Goal: Contribute content

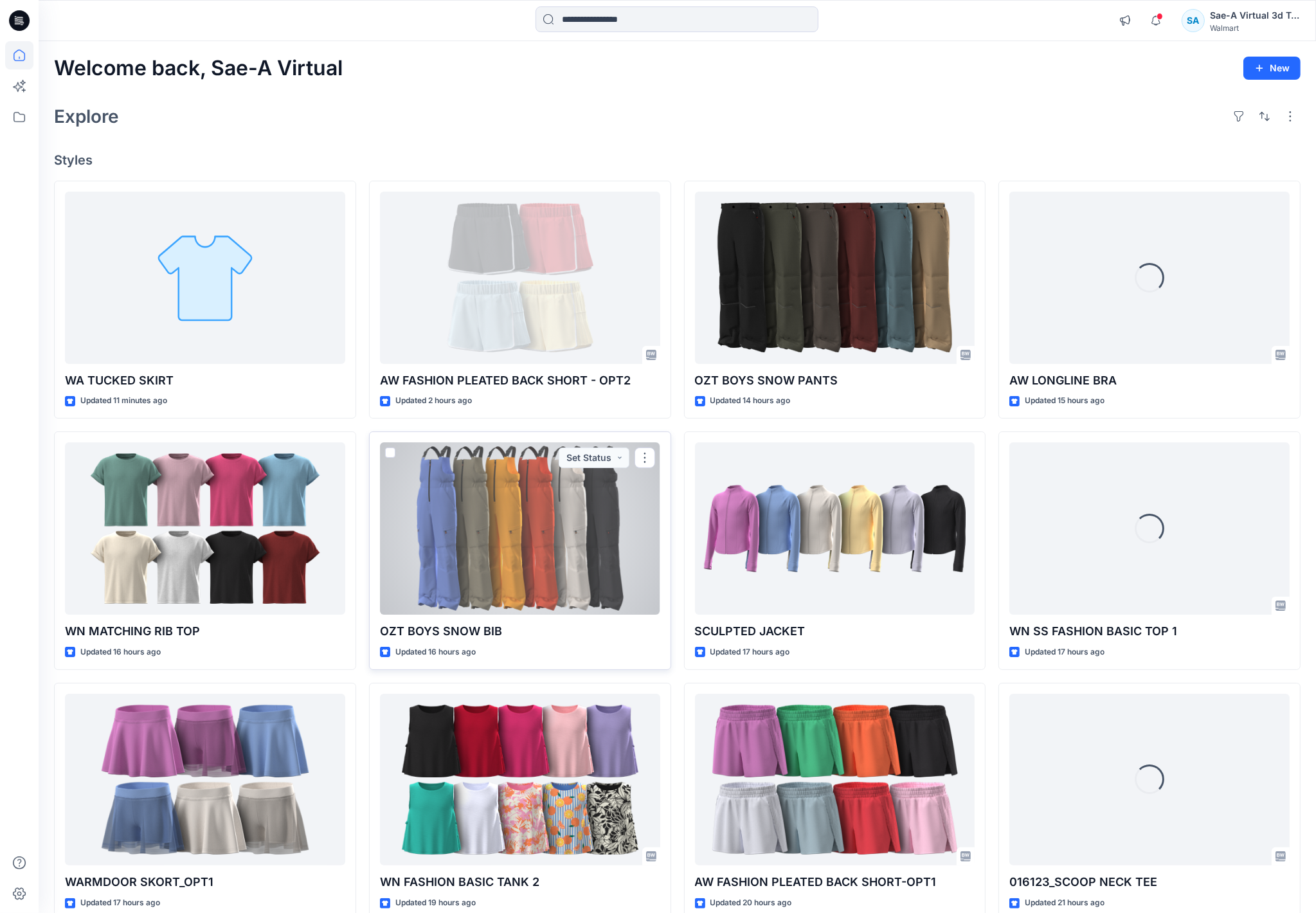
click at [537, 572] on div at bounding box center [520, 528] width 280 height 172
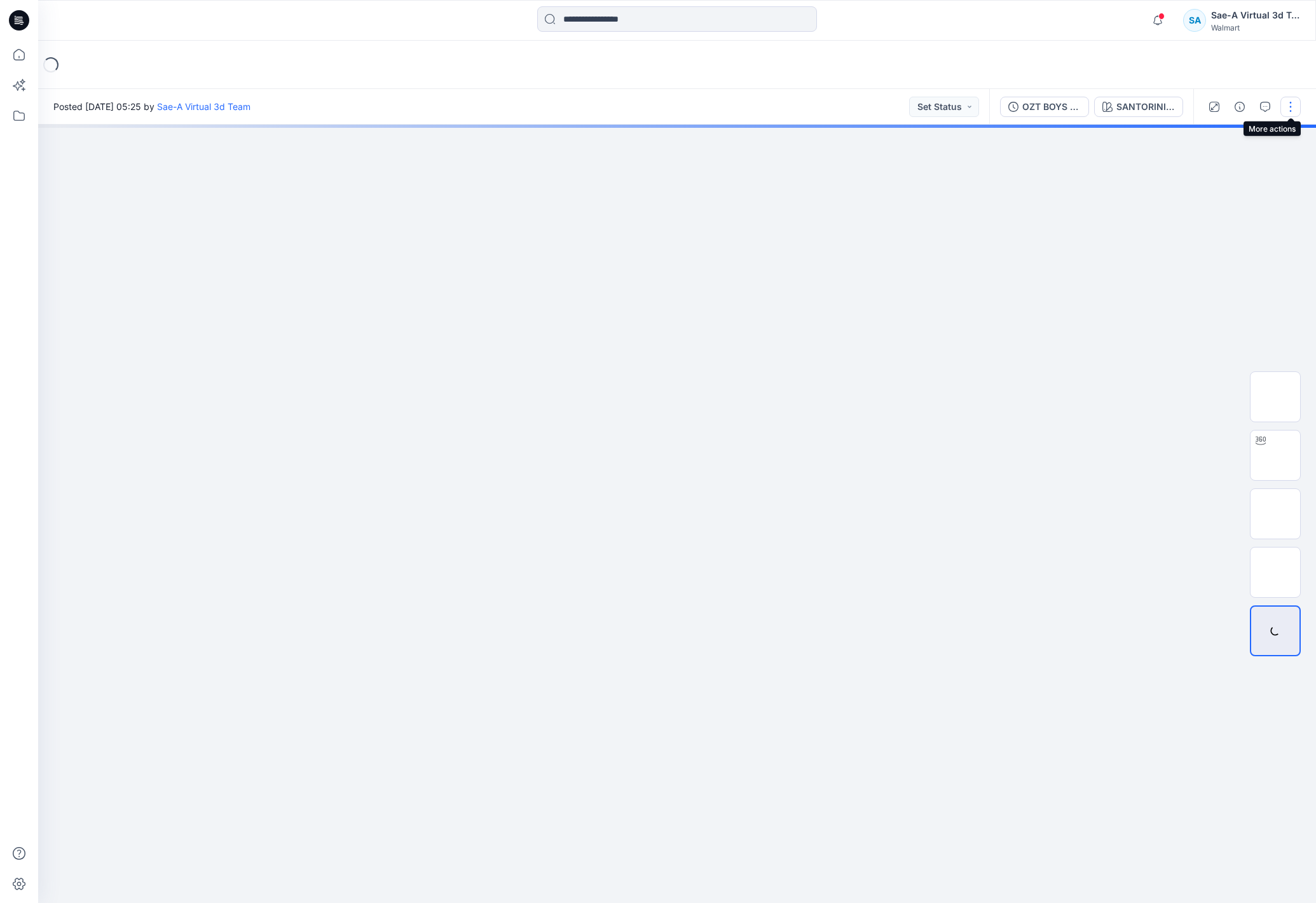
click at [1292, 109] on button "button" at bounding box center [1290, 106] width 20 height 20
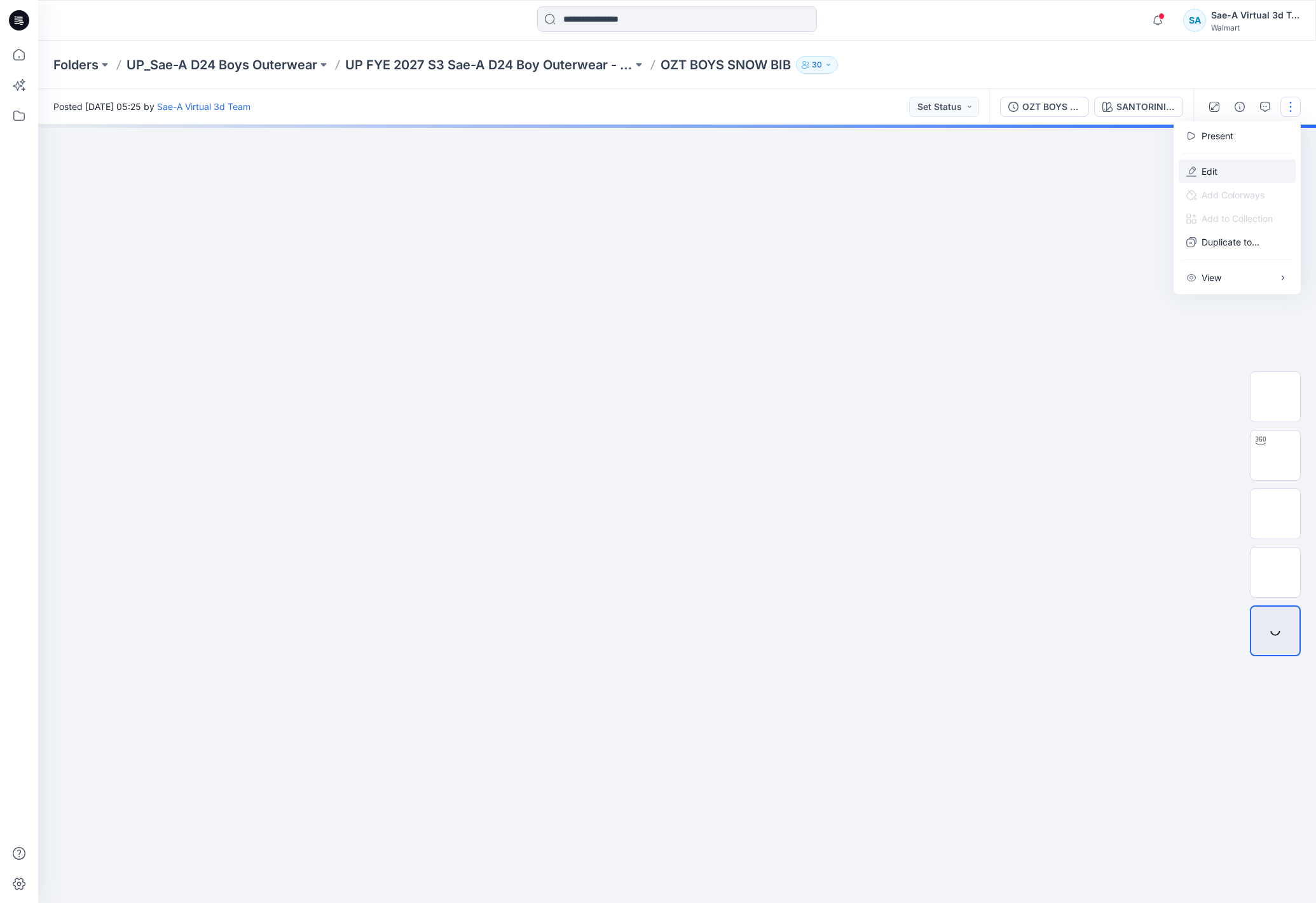
click at [1220, 175] on button "Edit" at bounding box center [1237, 171] width 117 height 23
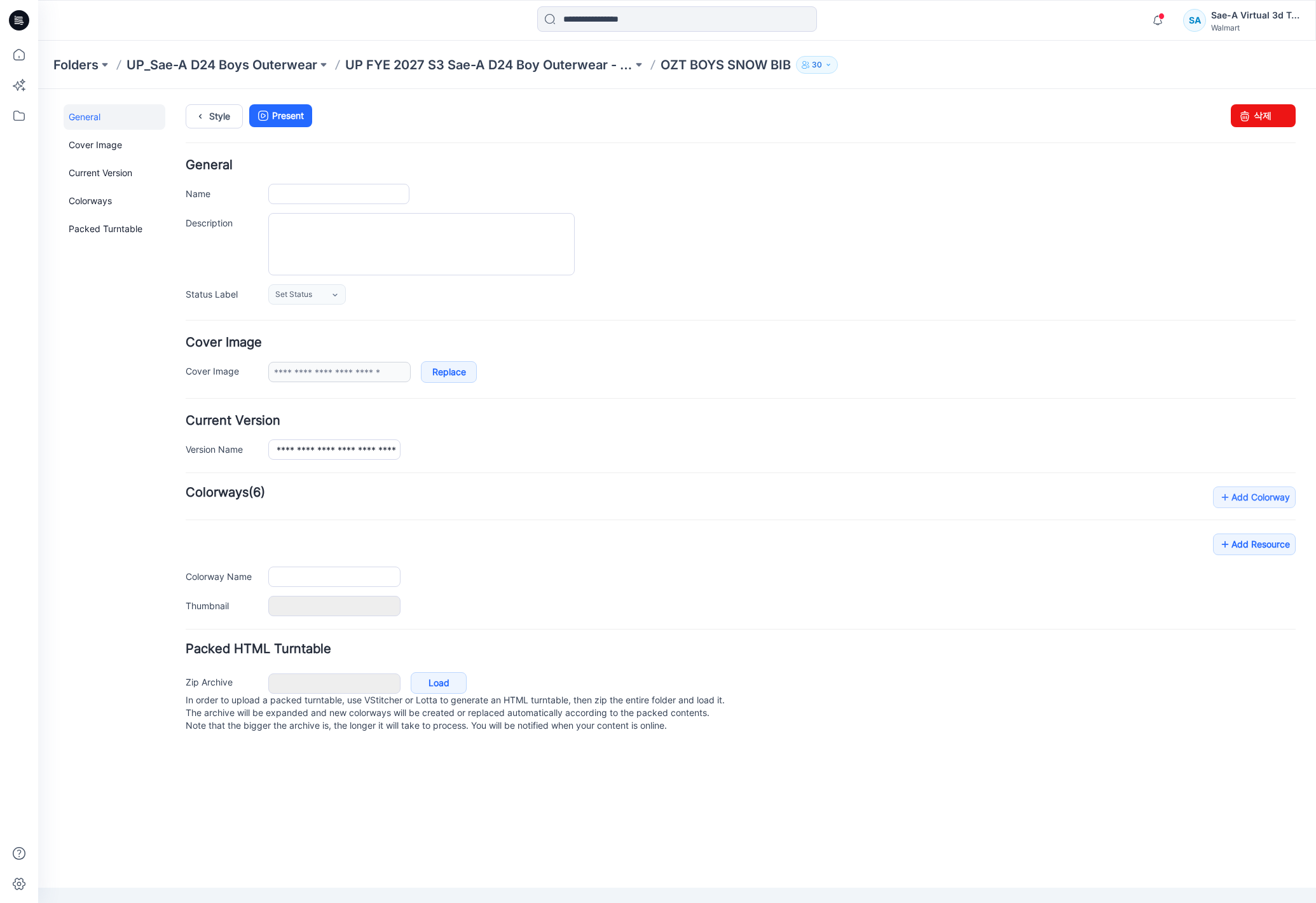
type input "**********"
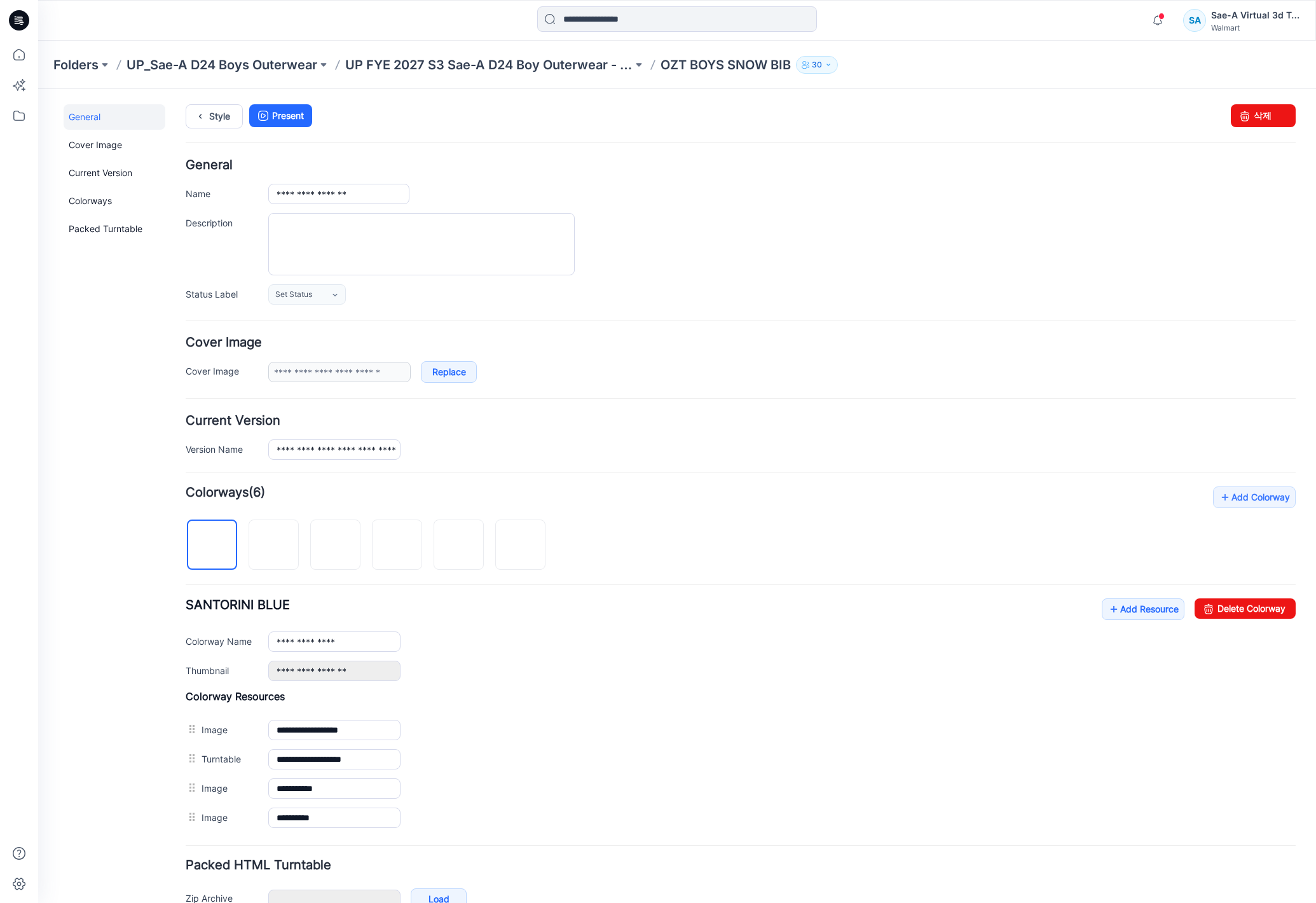
click at [1142, 600] on div "**********" at bounding box center [740, 659] width 1109 height 346
click at [1140, 614] on link "Add Resource" at bounding box center [1142, 609] width 82 height 22
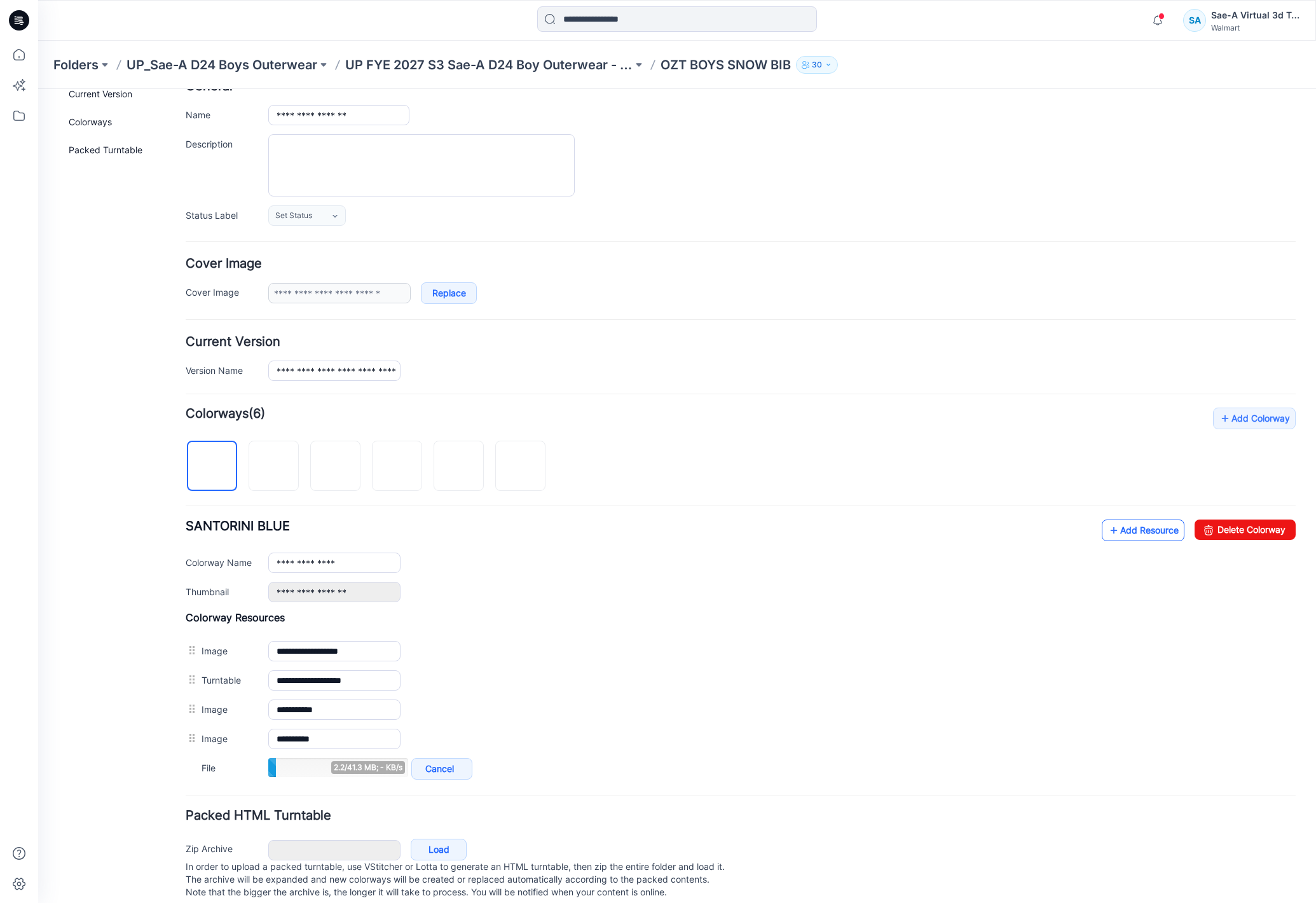
click at [1108, 534] on link "Add Resource" at bounding box center [1142, 530] width 82 height 22
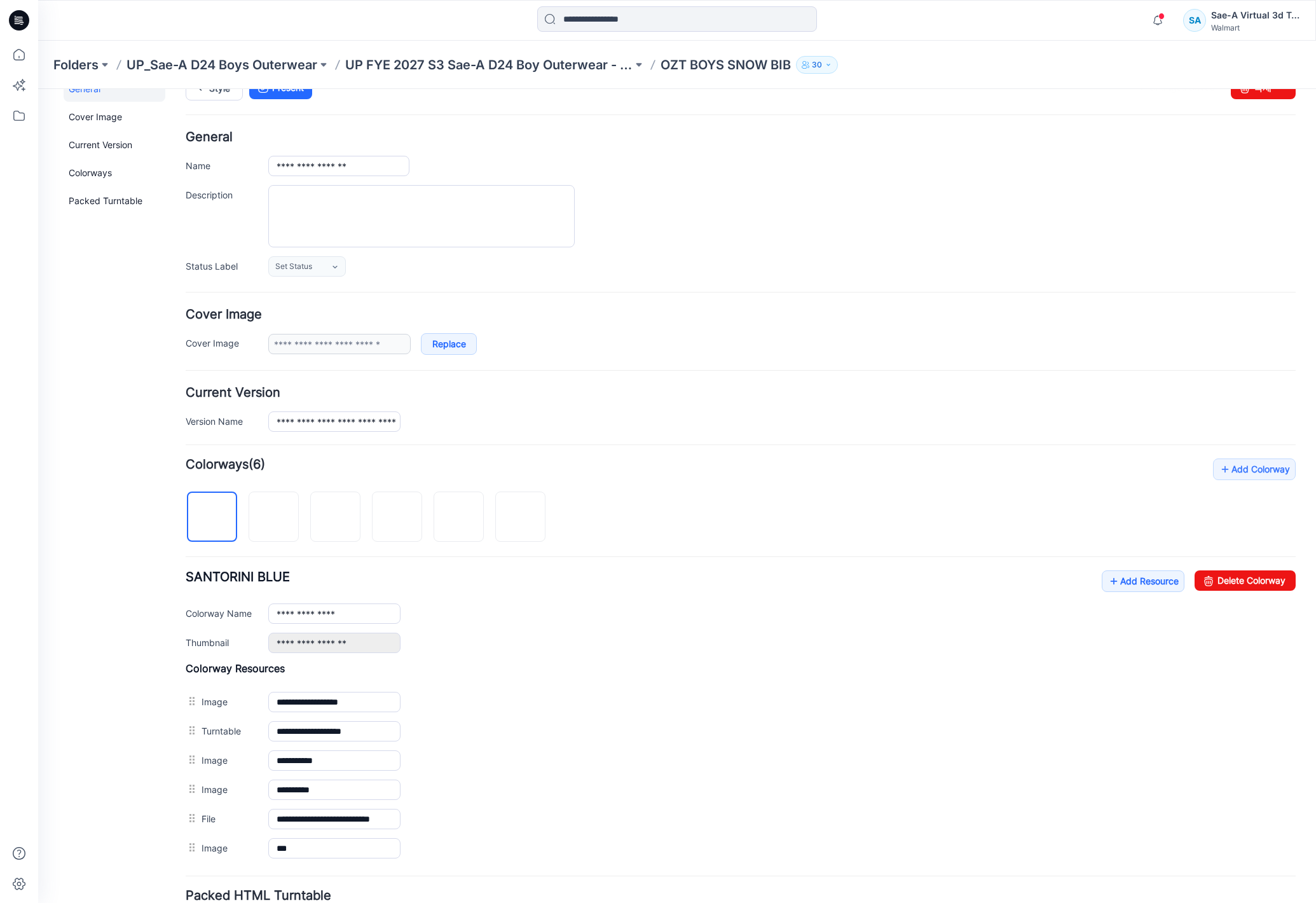
scroll to position [0, 0]
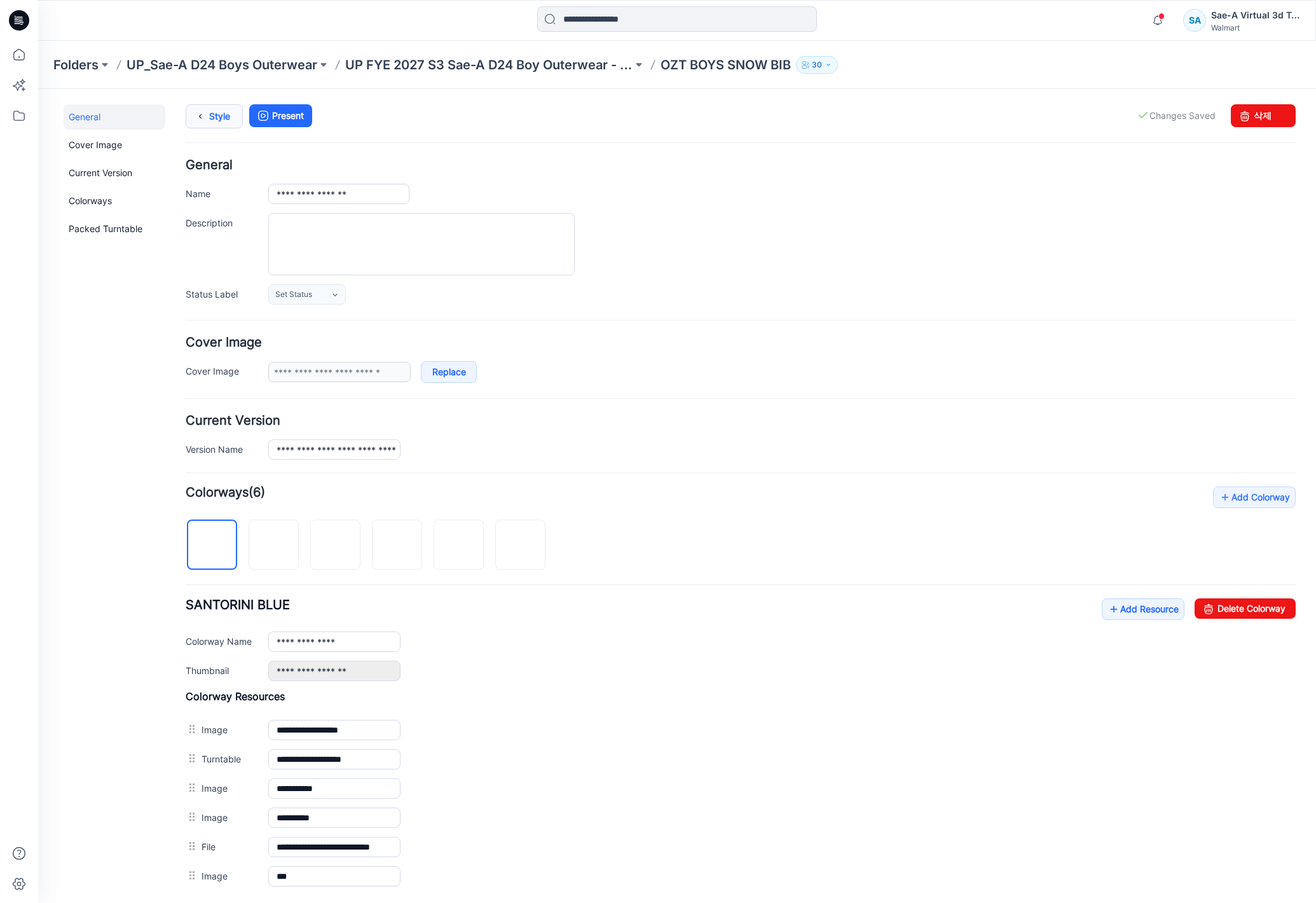
click at [222, 108] on link "Style" at bounding box center [214, 116] width 57 height 24
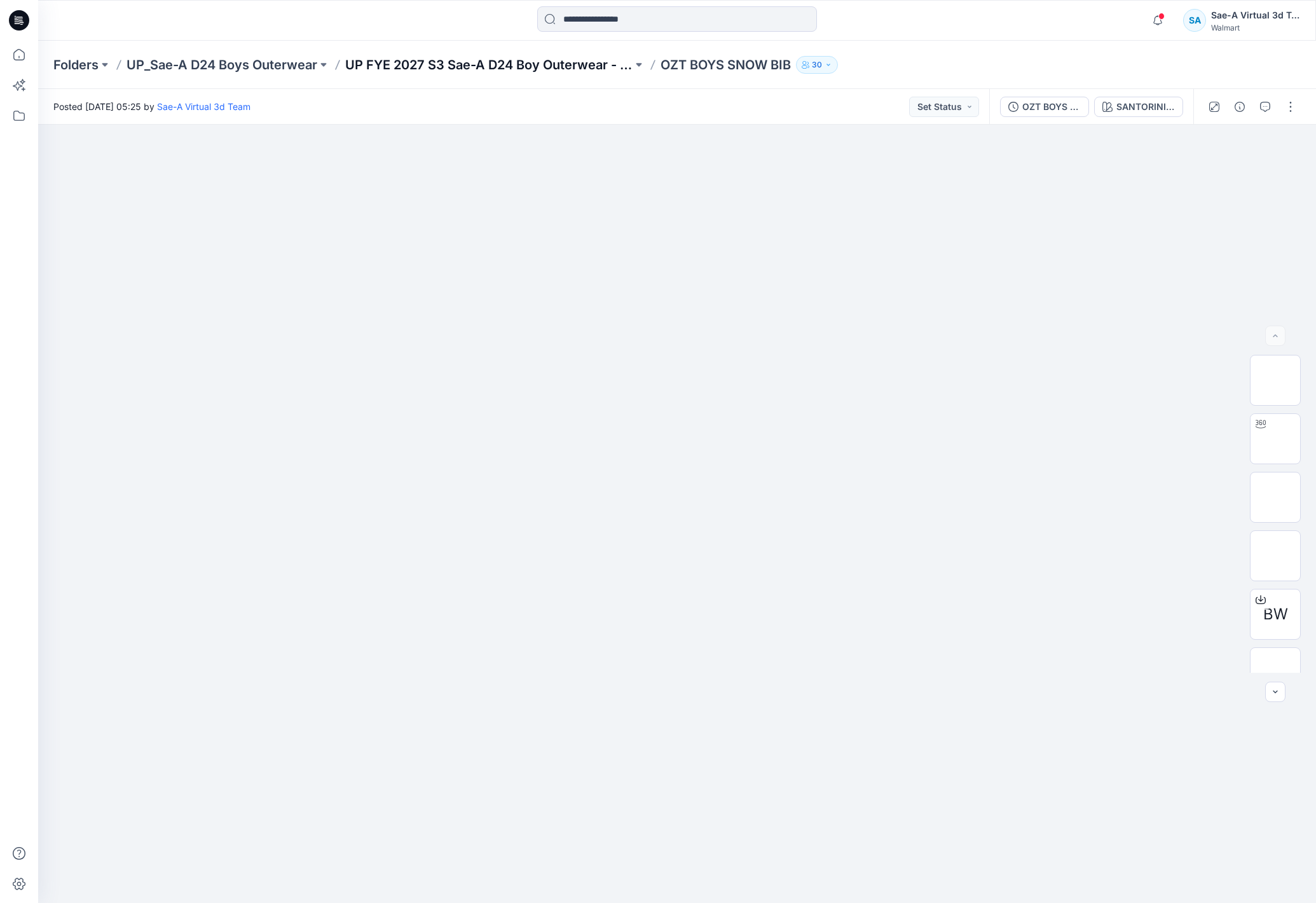
click at [514, 66] on p "UP FYE 2027 S3 Sae-A D24 Boy Outerwear - Ozark Trail" at bounding box center [489, 64] width 287 height 18
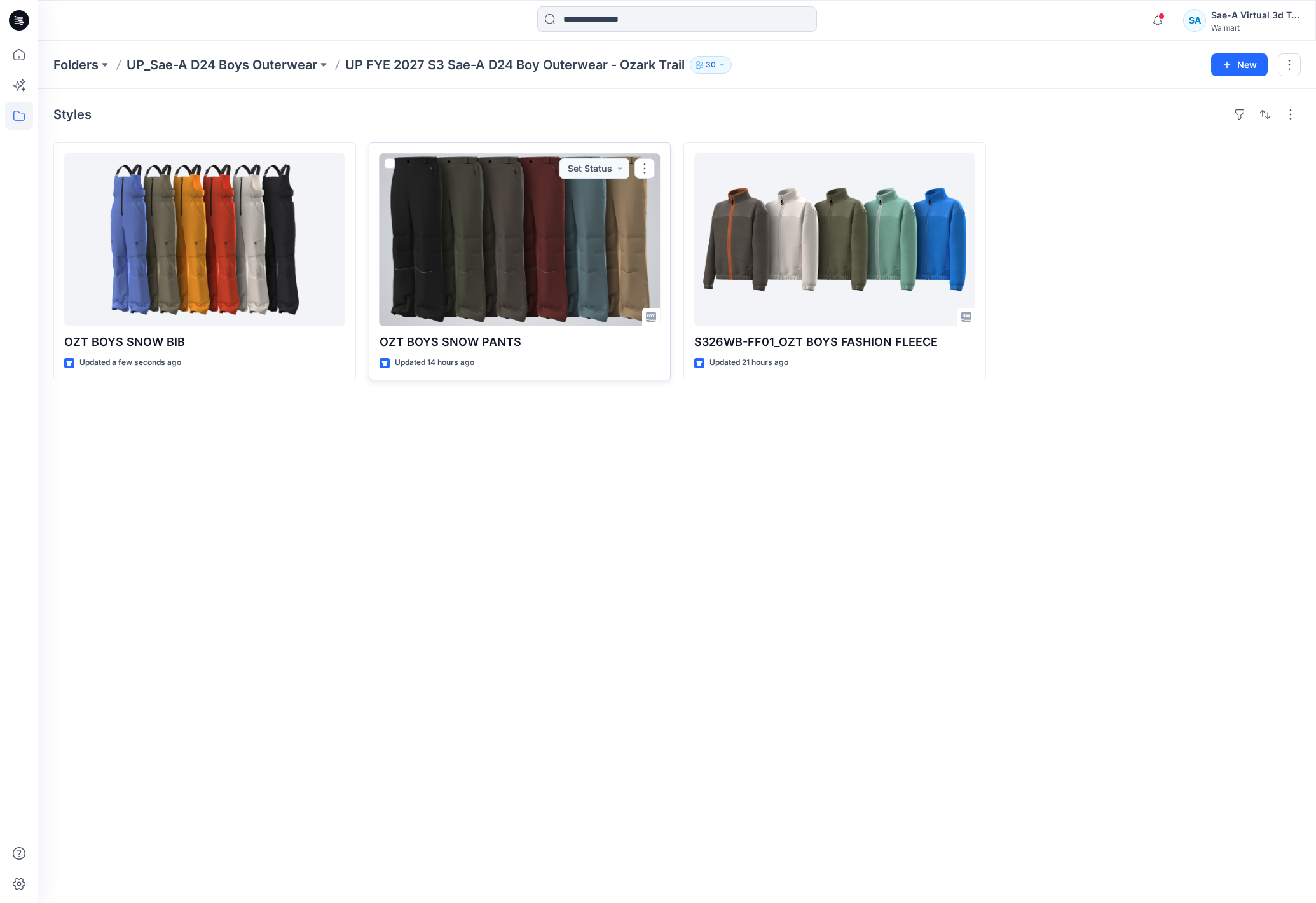
click at [502, 313] on div at bounding box center [520, 239] width 281 height 172
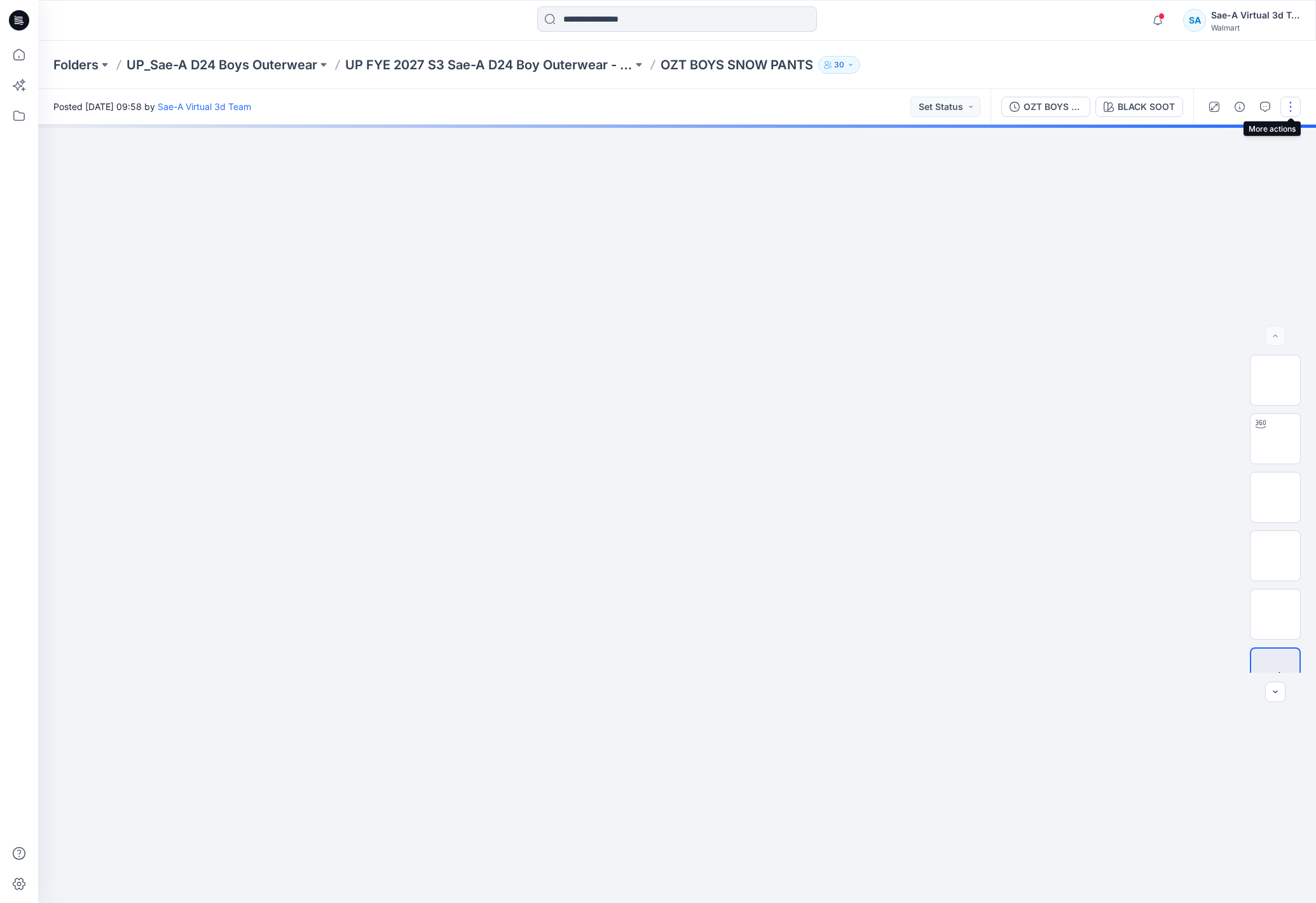
click at [1293, 112] on button "button" at bounding box center [1290, 106] width 20 height 20
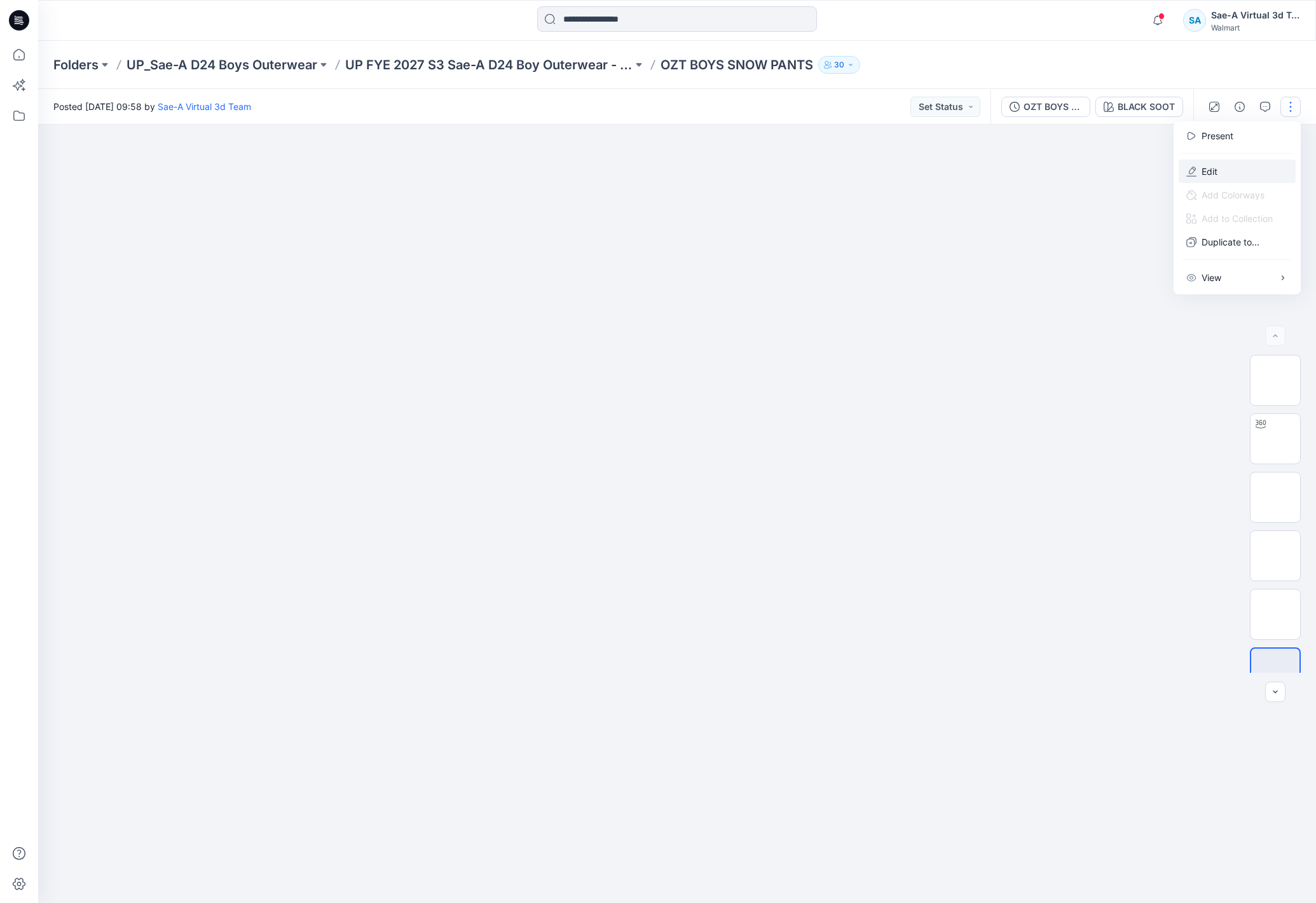
click at [1217, 170] on button "Edit" at bounding box center [1237, 171] width 117 height 23
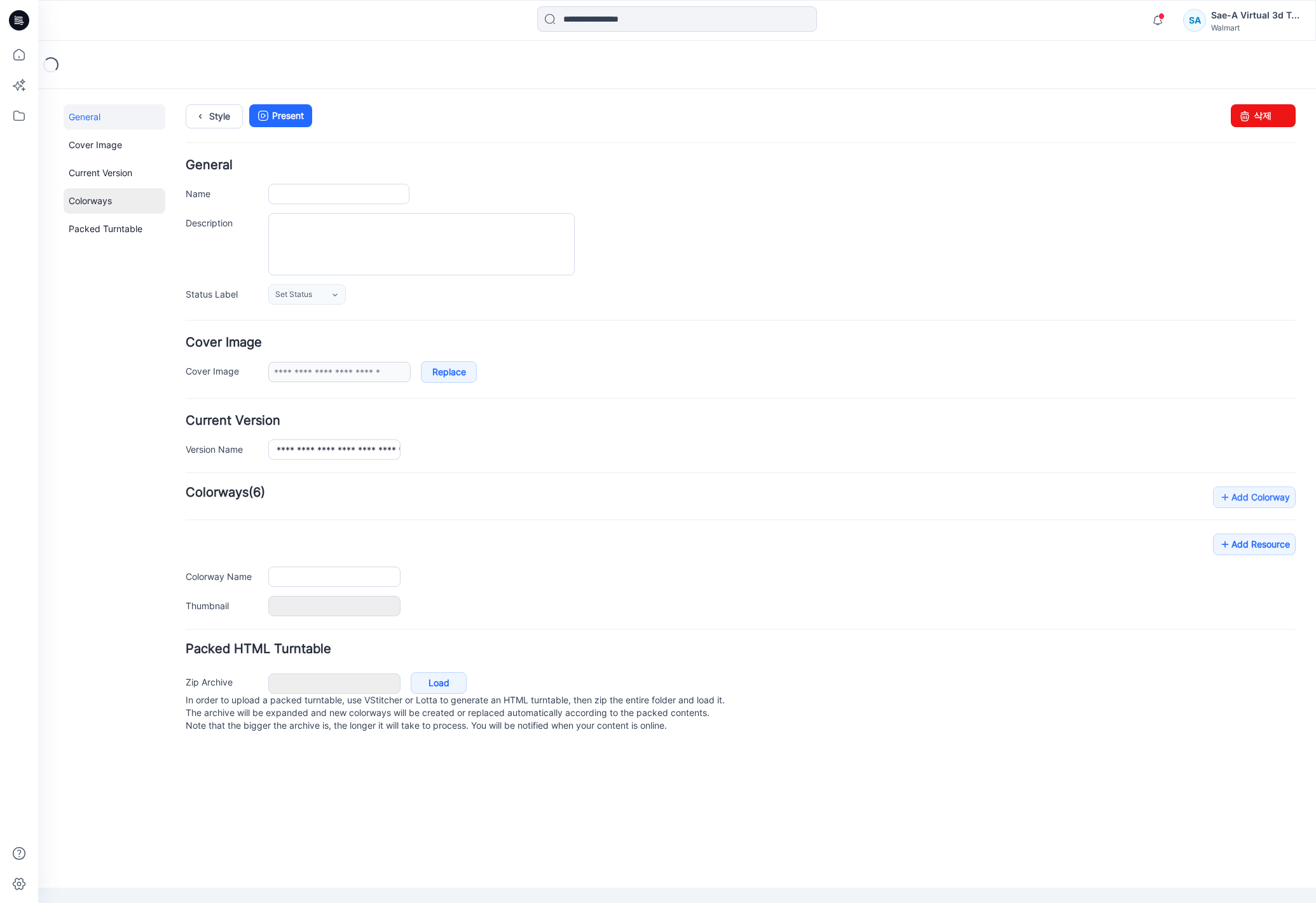
type input "**********"
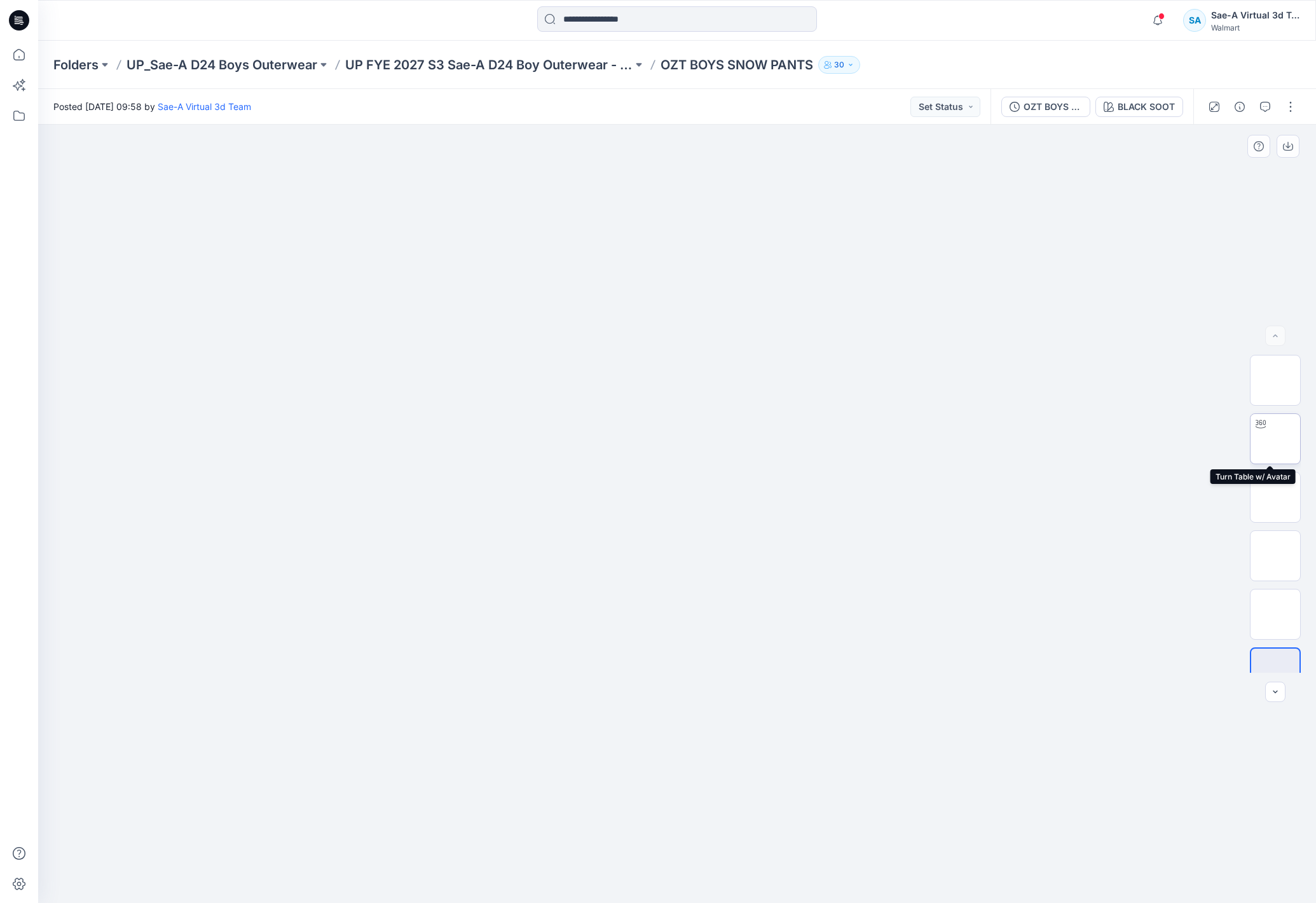
click at [1275, 438] on img at bounding box center [1275, 438] width 0 height 0
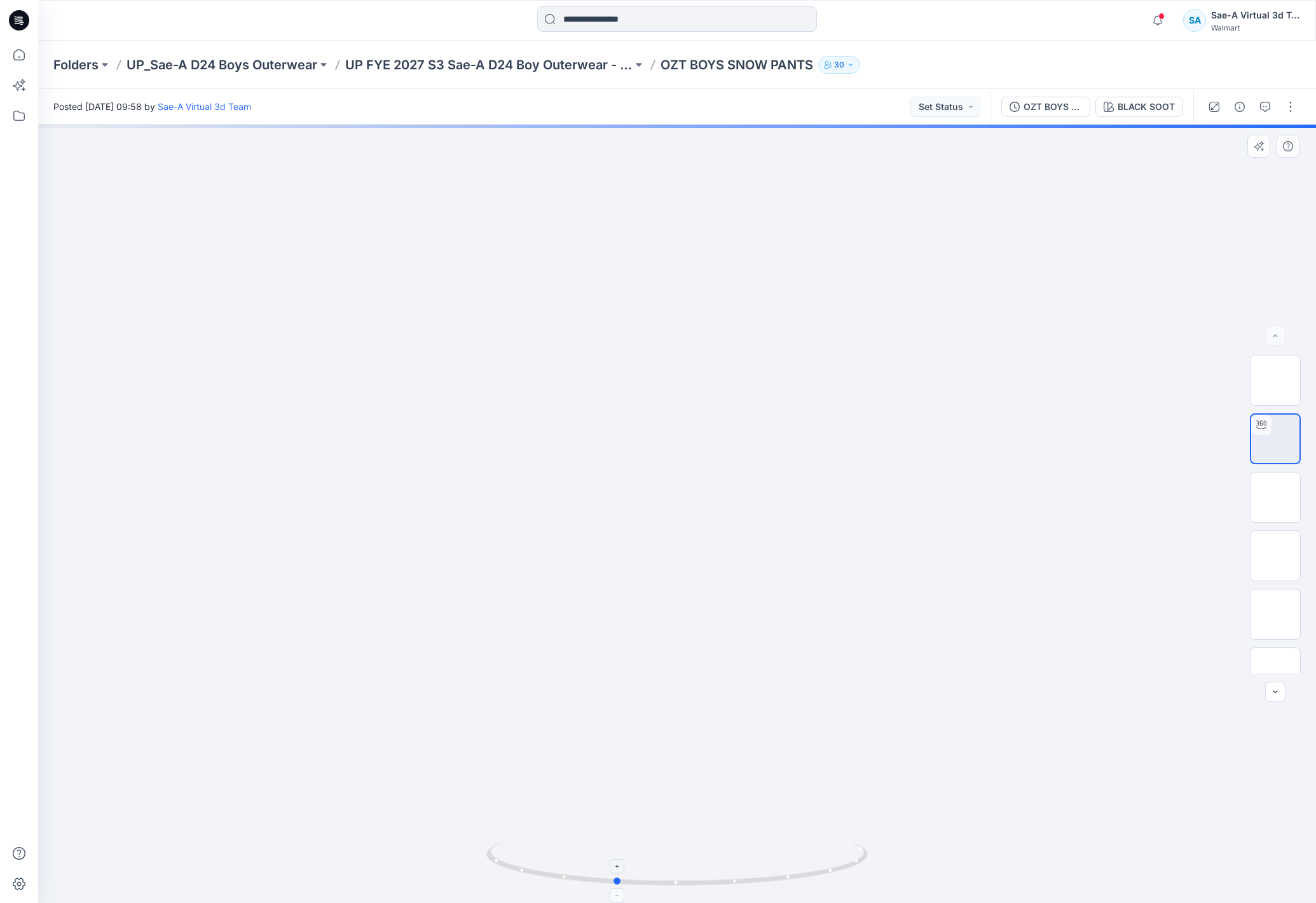
drag, startPoint x: 780, startPoint y: 885, endPoint x: 718, endPoint y: 887, distance: 62.0
click at [718, 887] on icon at bounding box center [678, 865] width 385 height 48
drag, startPoint x: 684, startPoint y: 888, endPoint x: 793, endPoint y: 882, distance: 109.2
click at [793, 882] on icon at bounding box center [678, 865] width 385 height 48
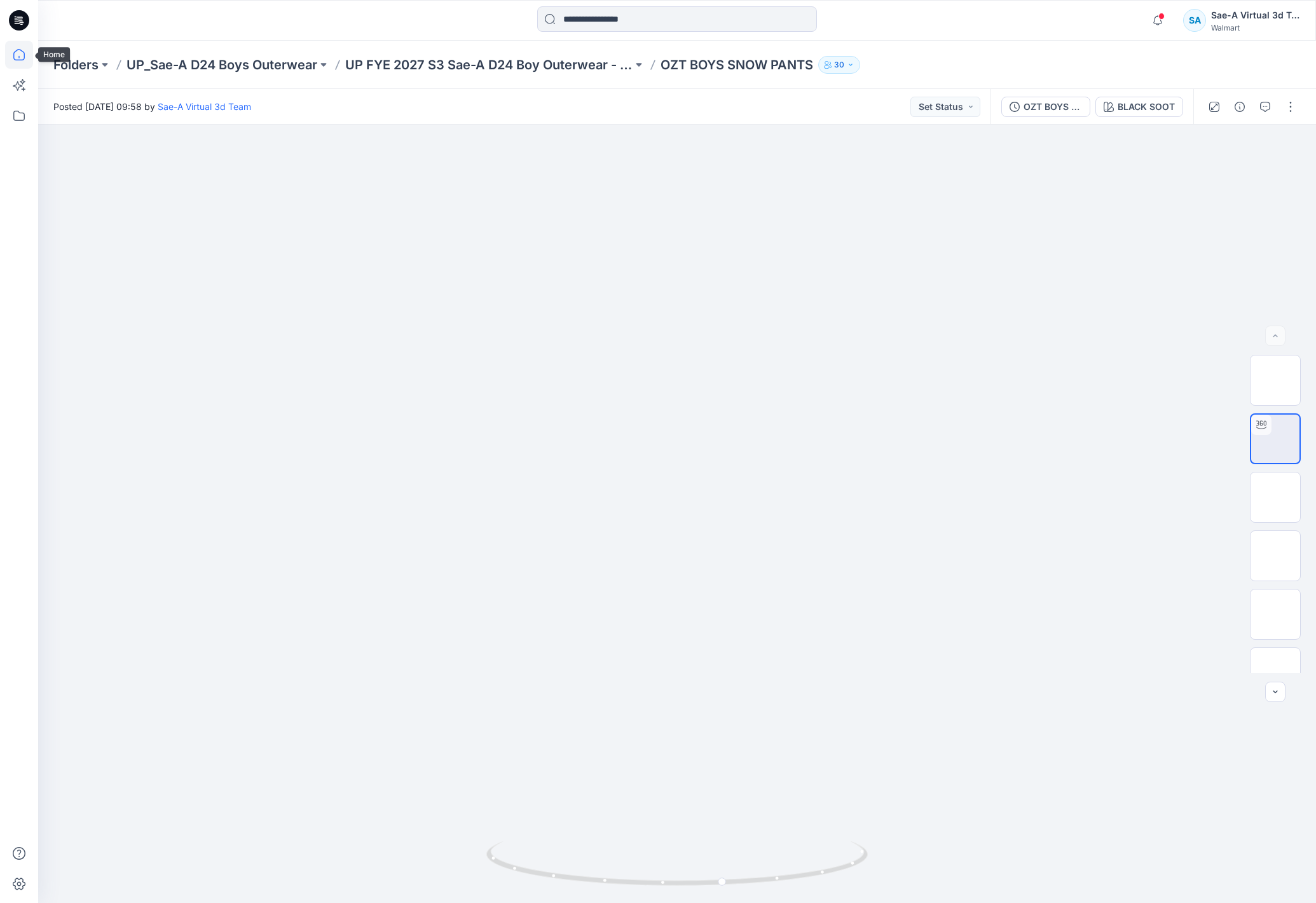
click at [18, 44] on icon at bounding box center [19, 55] width 28 height 28
